Goal: Information Seeking & Learning: Check status

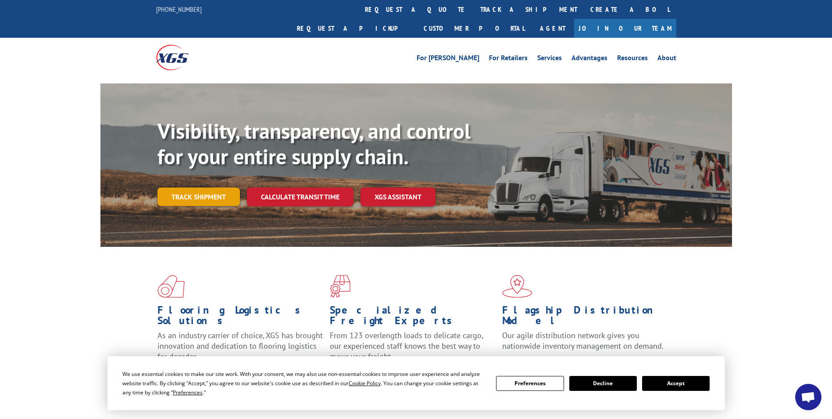
click at [186, 187] on link "Track shipment" at bounding box center [198, 196] width 82 height 18
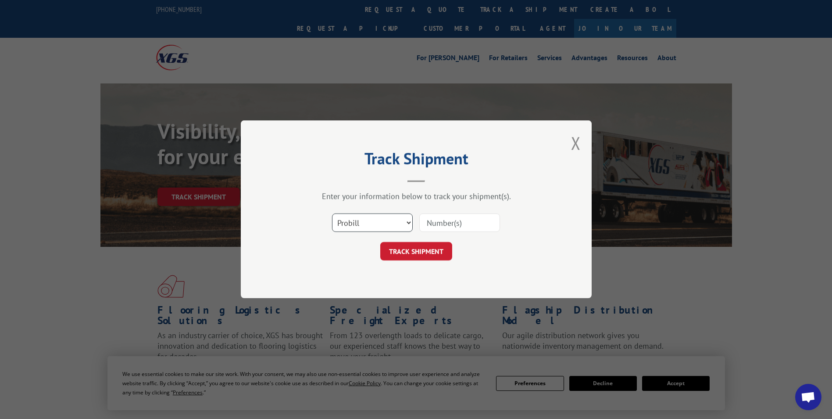
drag, startPoint x: 342, startPoint y: 221, endPoint x: 343, endPoint y: 231, distance: 9.7
click at [342, 221] on select "Select category... Probill BOL PO" at bounding box center [372, 223] width 81 height 18
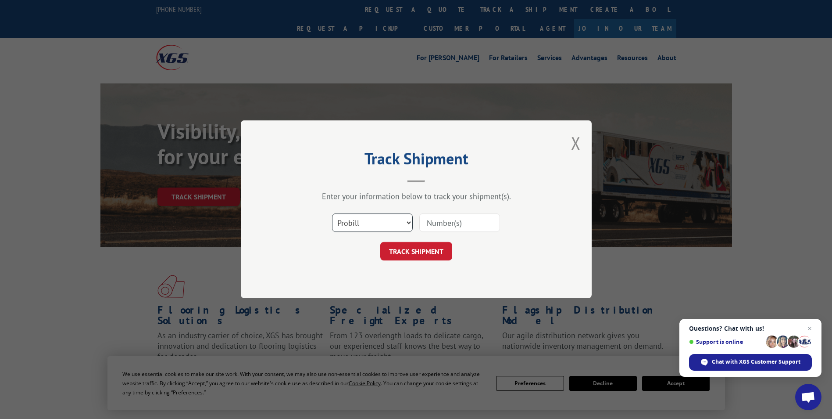
select select "po"
click at [332, 214] on select "Select category... Probill BOL PO" at bounding box center [372, 223] width 81 height 18
click at [437, 224] on input at bounding box center [459, 223] width 81 height 18
paste input "24533663"
type input "24533663"
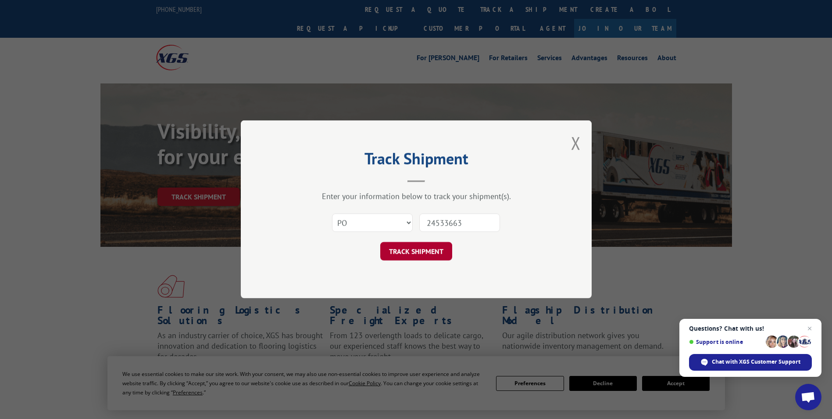
click at [422, 255] on button "TRACK SHIPMENT" at bounding box center [416, 251] width 72 height 18
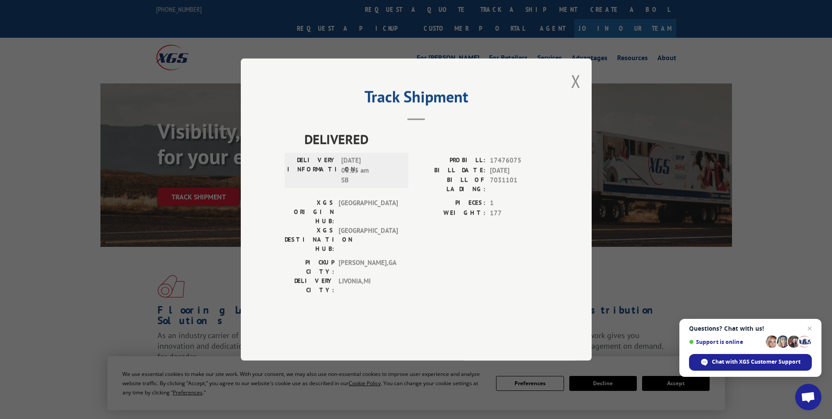
click at [571, 118] on div "Track Shipment DELIVERED DELIVERY INFORMATION: [DATE] 08:15 am SB PROBILL: 1747…" at bounding box center [416, 209] width 351 height 302
click at [572, 93] on button "Close modal" at bounding box center [576, 80] width 10 height 23
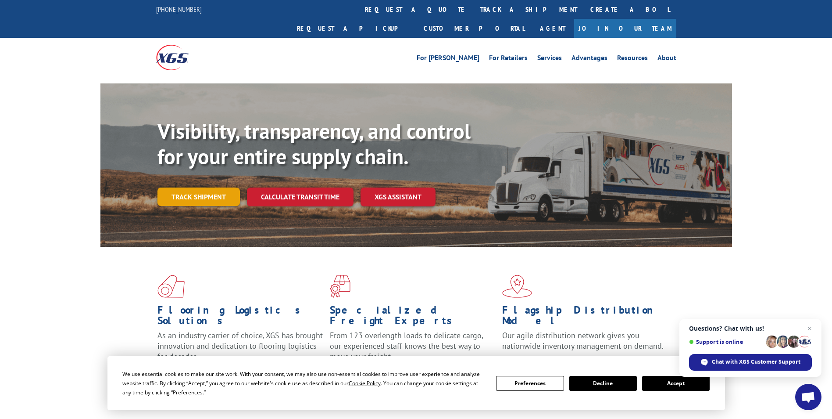
click at [193, 187] on link "Track shipment" at bounding box center [198, 196] width 82 height 18
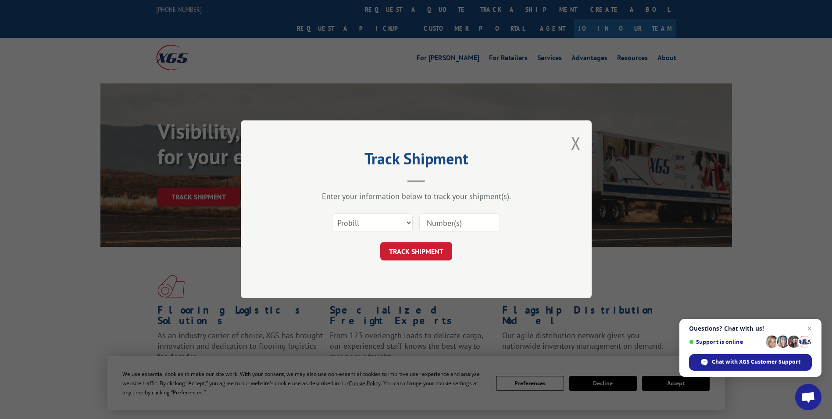
click at [366, 213] on div "Select category... Probill BOL PO" at bounding box center [373, 223] width 80 height 20
click at [365, 220] on select "Select category... Probill BOL PO" at bounding box center [372, 223] width 81 height 18
select select "po"
click at [332, 214] on select "Select category... Probill BOL PO" at bounding box center [372, 223] width 81 height 18
paste input "24533760"
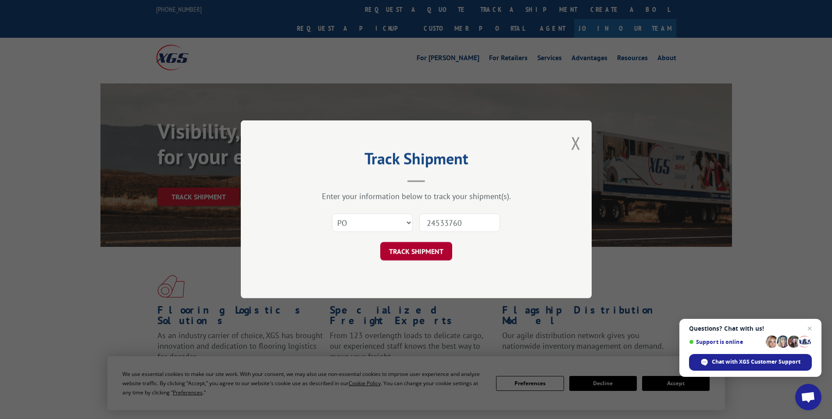
type input "24533760"
click at [433, 251] on button "TRACK SHIPMENT" at bounding box center [416, 251] width 72 height 18
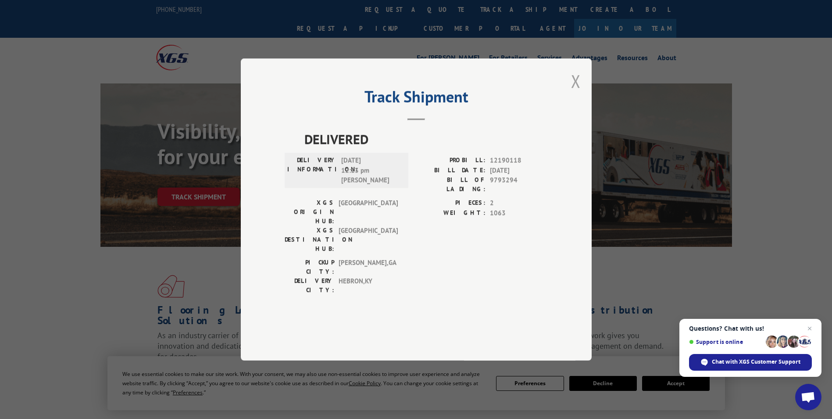
click at [576, 93] on button "Close modal" at bounding box center [576, 80] width 10 height 23
